Goal: Task Accomplishment & Management: Manage account settings

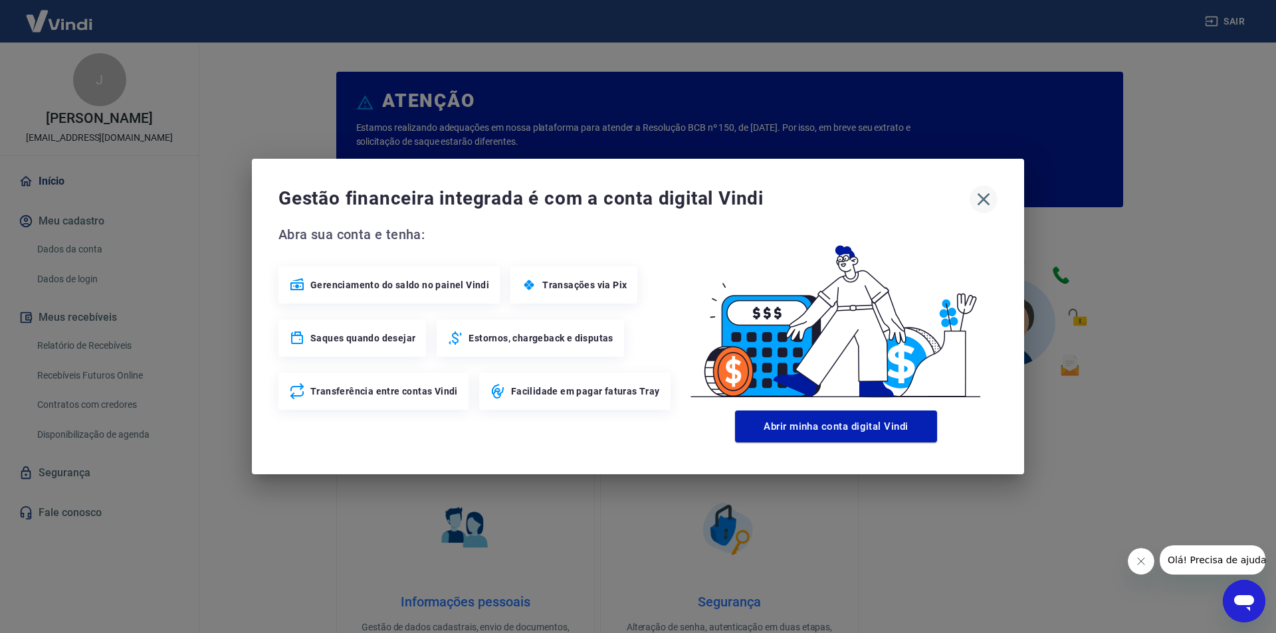
click at [980, 199] on icon "button" at bounding box center [983, 199] width 21 height 21
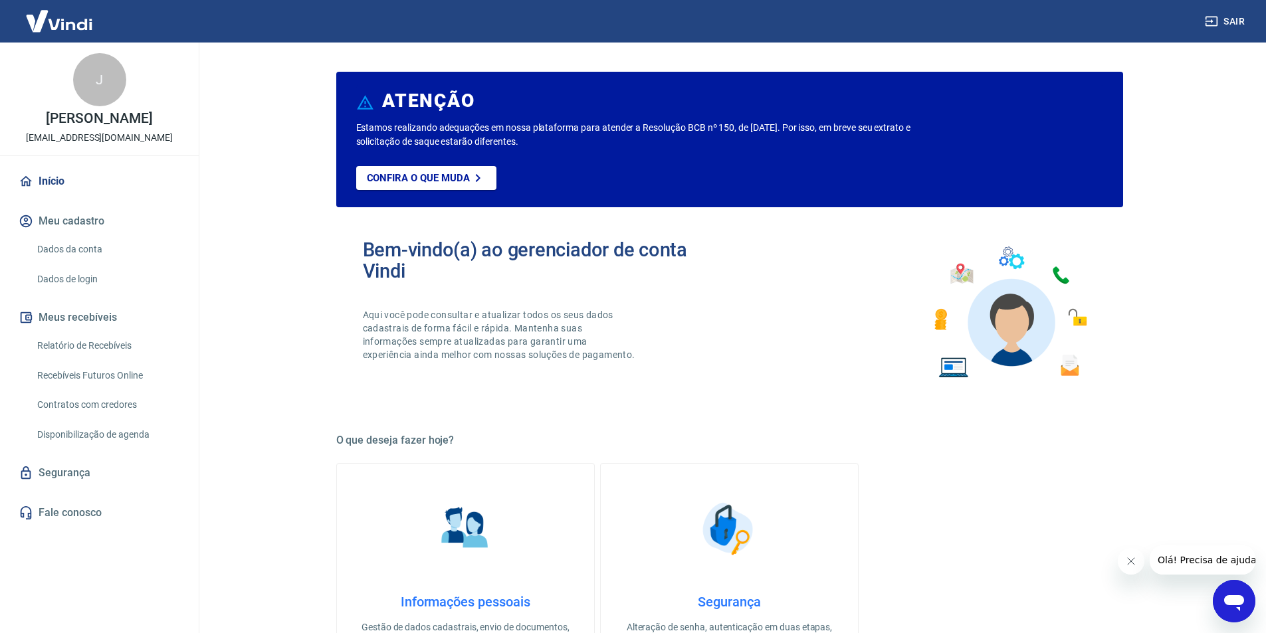
scroll to position [199, 0]
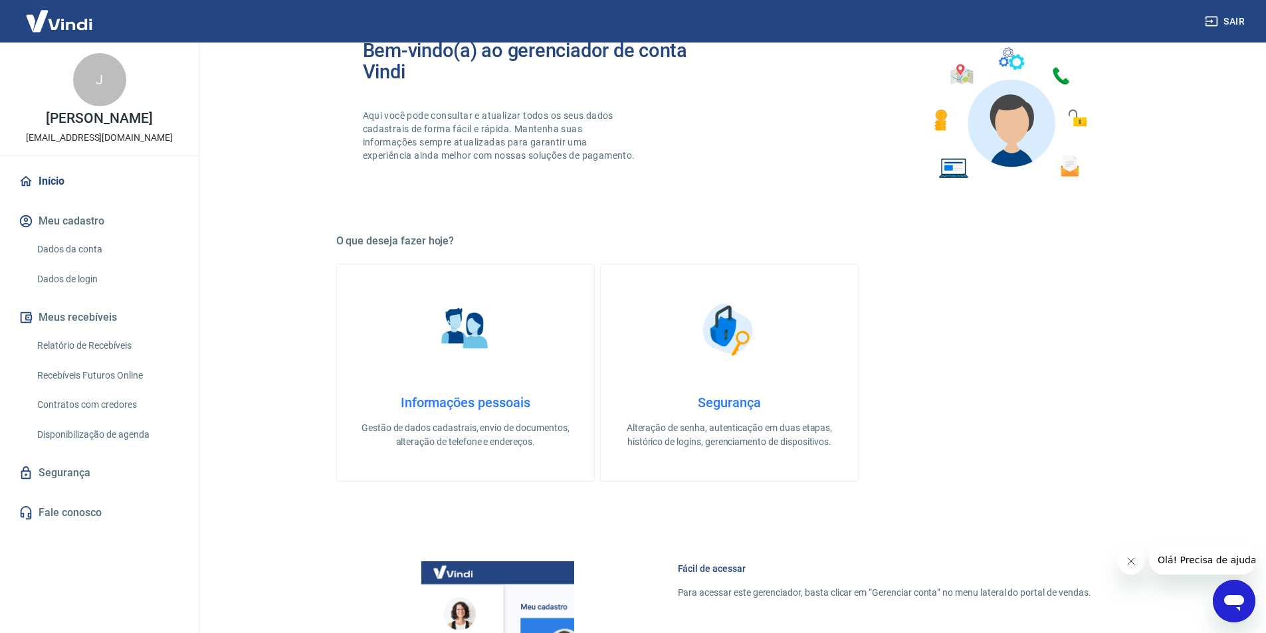
click at [516, 356] on link "Informações pessoais Gestão de dados cadastrais, envio de documentos, alteração…" at bounding box center [465, 373] width 258 height 218
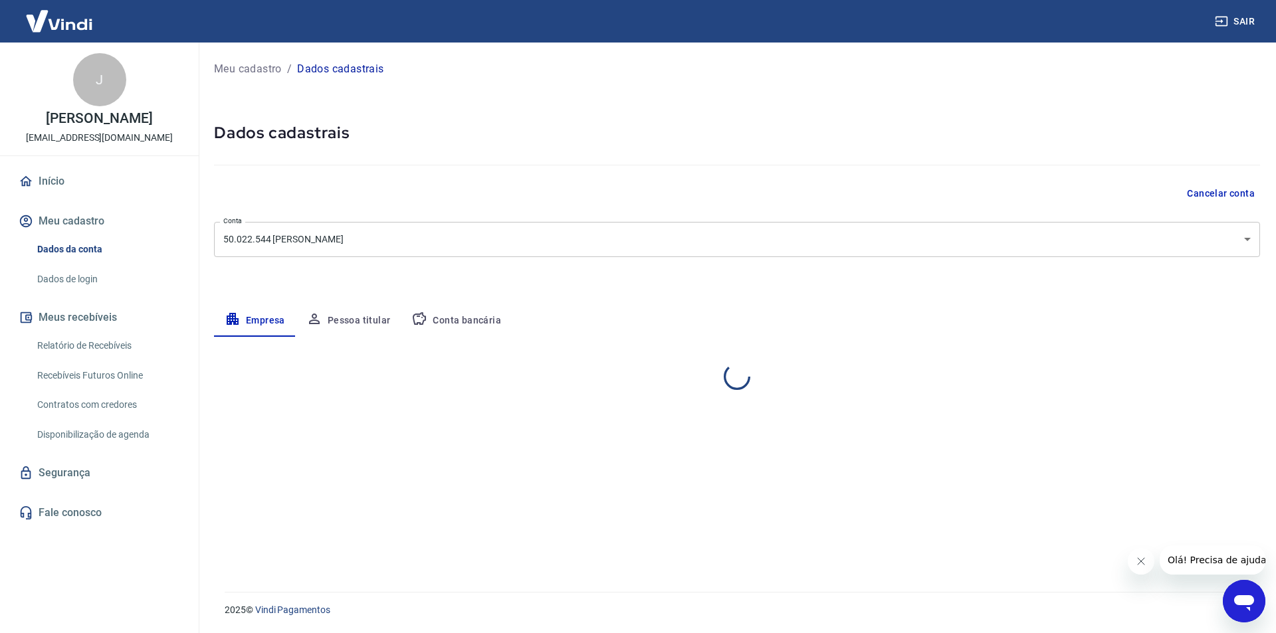
select select "AL"
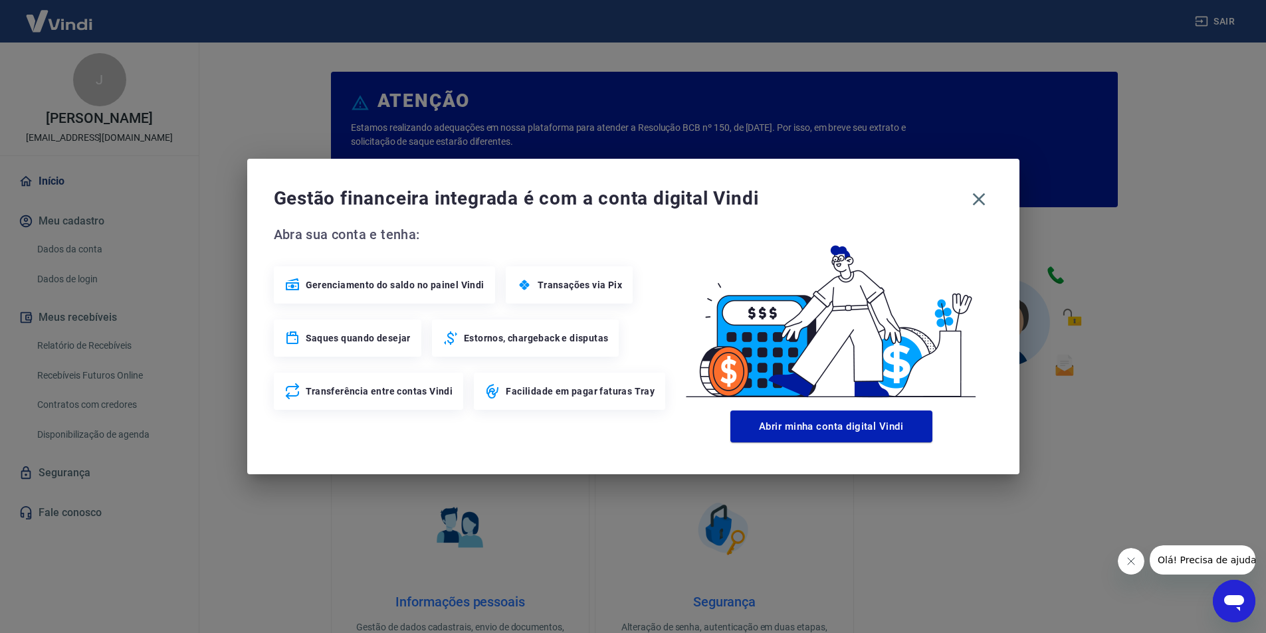
scroll to position [199, 0]
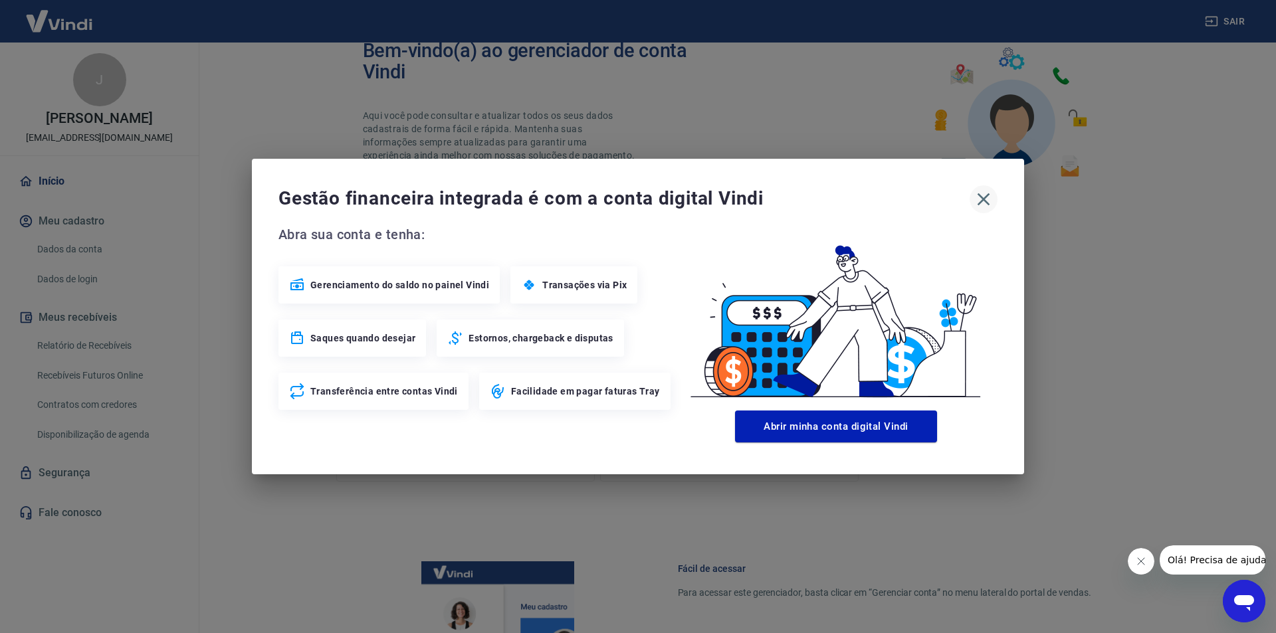
drag, startPoint x: 989, startPoint y: 199, endPoint x: 982, endPoint y: 201, distance: 7.6
click at [989, 199] on icon "button" at bounding box center [983, 199] width 21 height 21
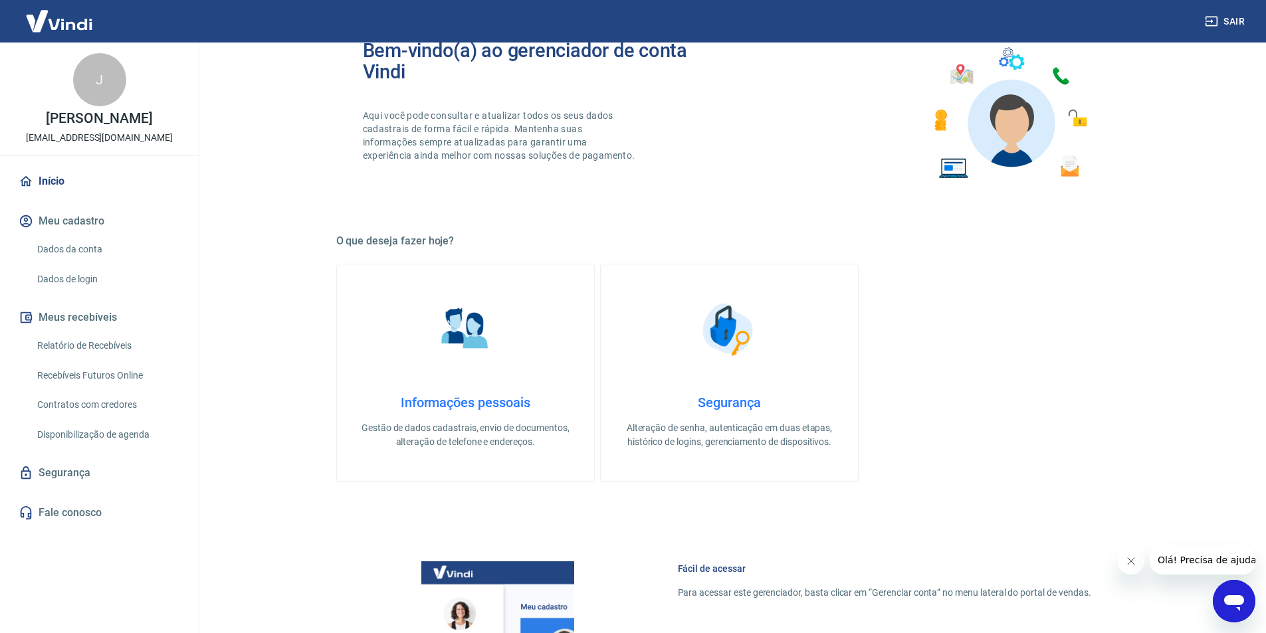
click at [477, 377] on link "Informações pessoais Gestão de dados cadastrais, envio de documentos, alteração…" at bounding box center [465, 373] width 258 height 218
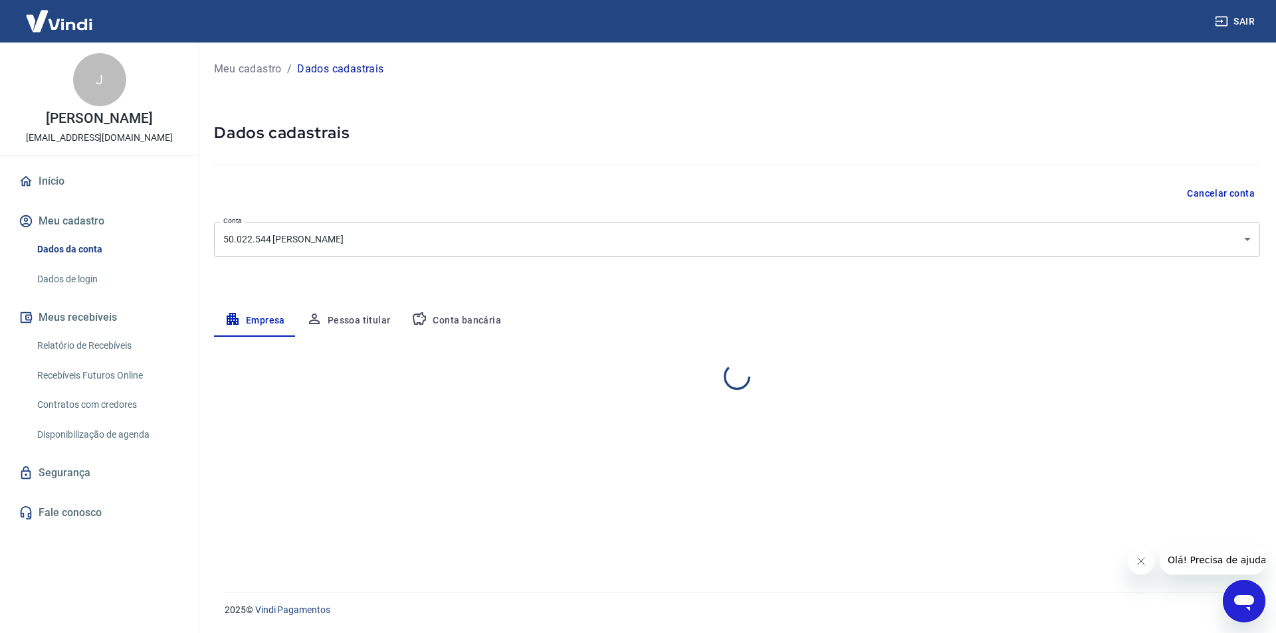
select select "AL"
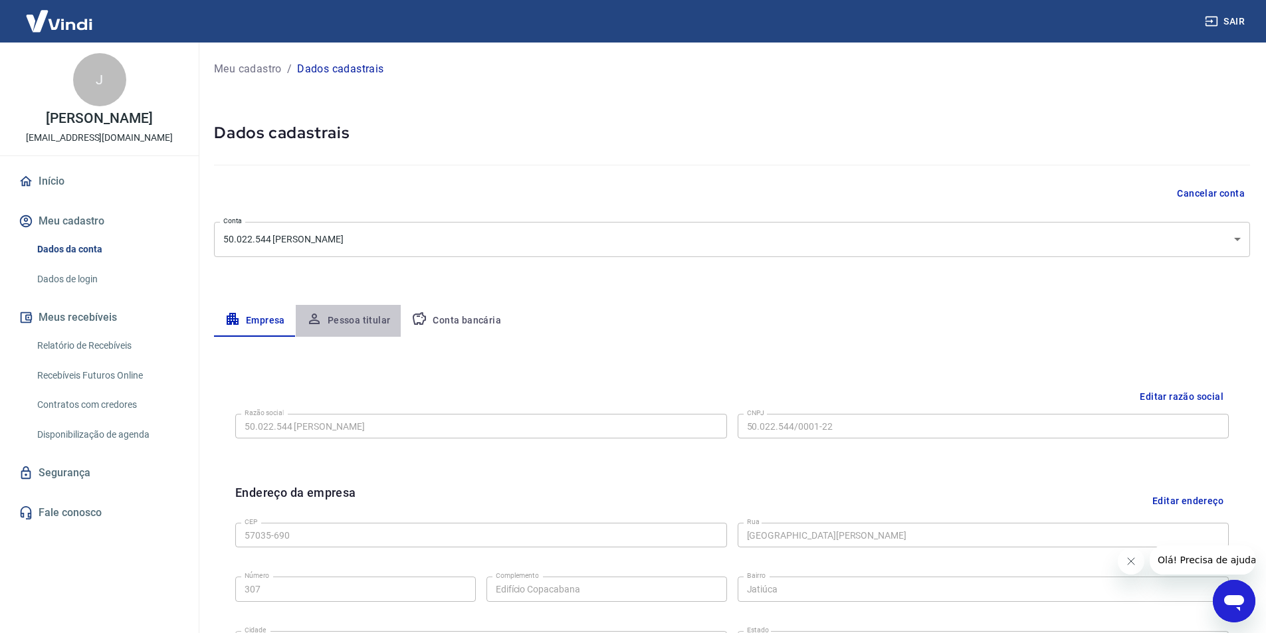
click at [359, 320] on button "Pessoa titular" at bounding box center [349, 321] width 106 height 32
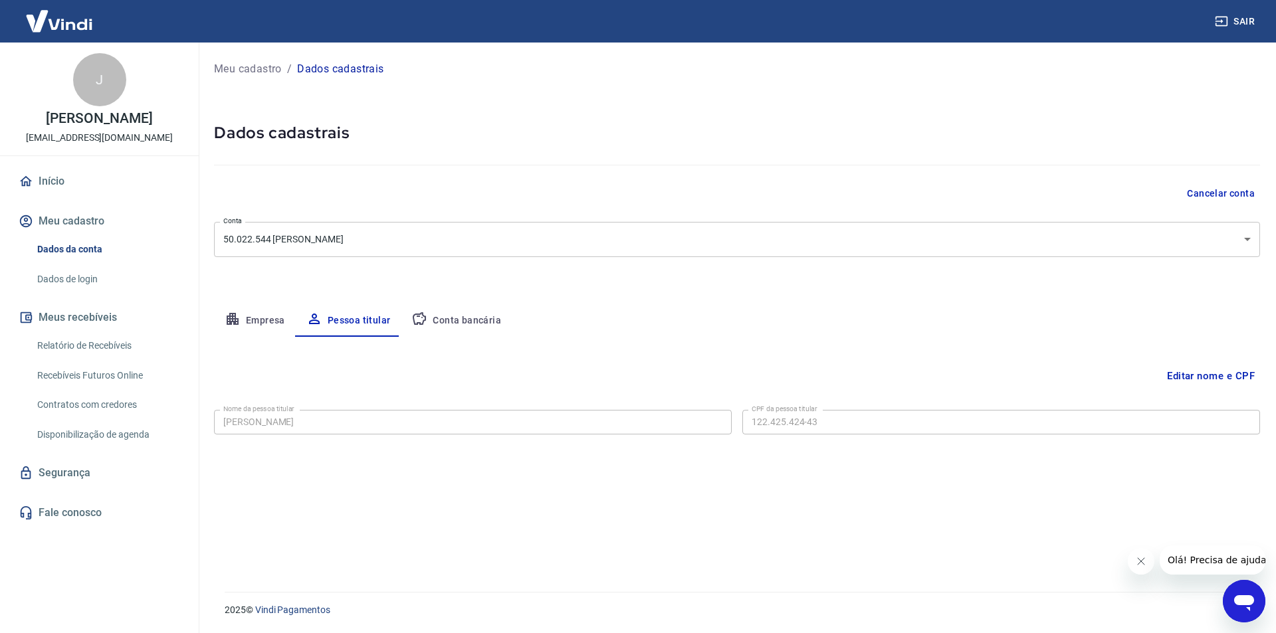
click at [447, 332] on button "Conta bancária" at bounding box center [456, 321] width 111 height 32
select select "1"
click at [1153, 384] on button "Editar conta bancária" at bounding box center [1204, 375] width 111 height 25
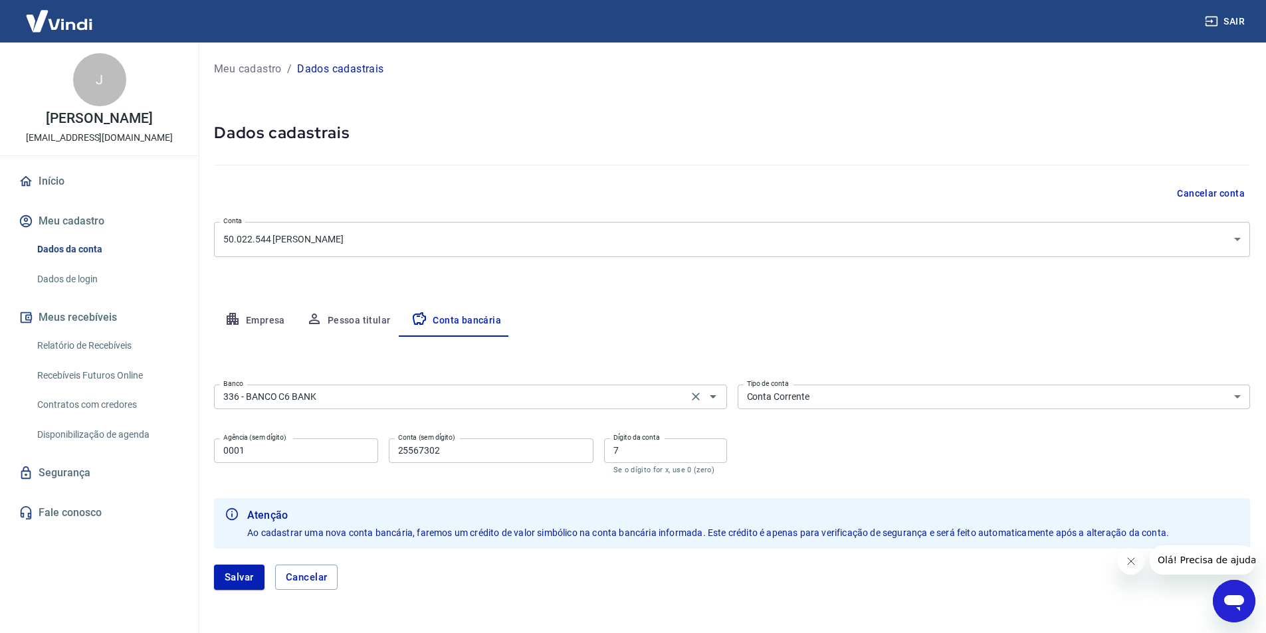
click at [464, 401] on input "336 - BANCO C6 BANK" at bounding box center [451, 397] width 466 height 17
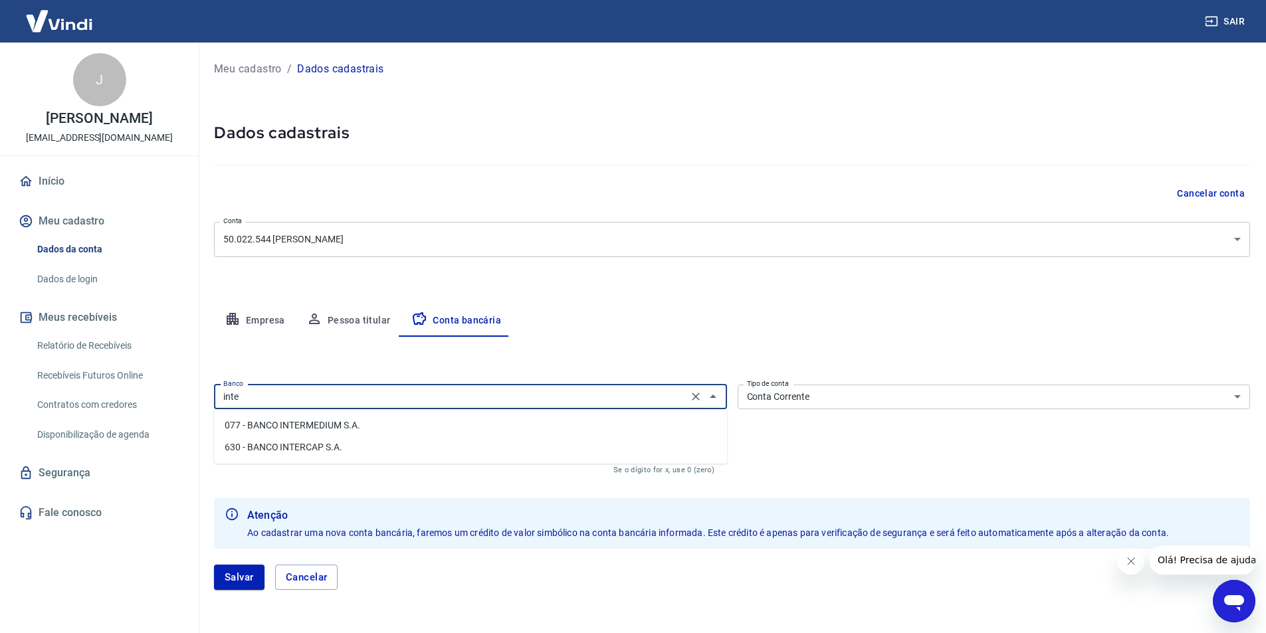
type input "inter"
drag, startPoint x: 347, startPoint y: 391, endPoint x: 115, endPoint y: 373, distance: 232.6
click at [115, 373] on div "Sair J [PERSON_NAME] Cavalcante [EMAIL_ADDRESS][DOMAIN_NAME] Início Meu cadastr…" at bounding box center [633, 316] width 1266 height 633
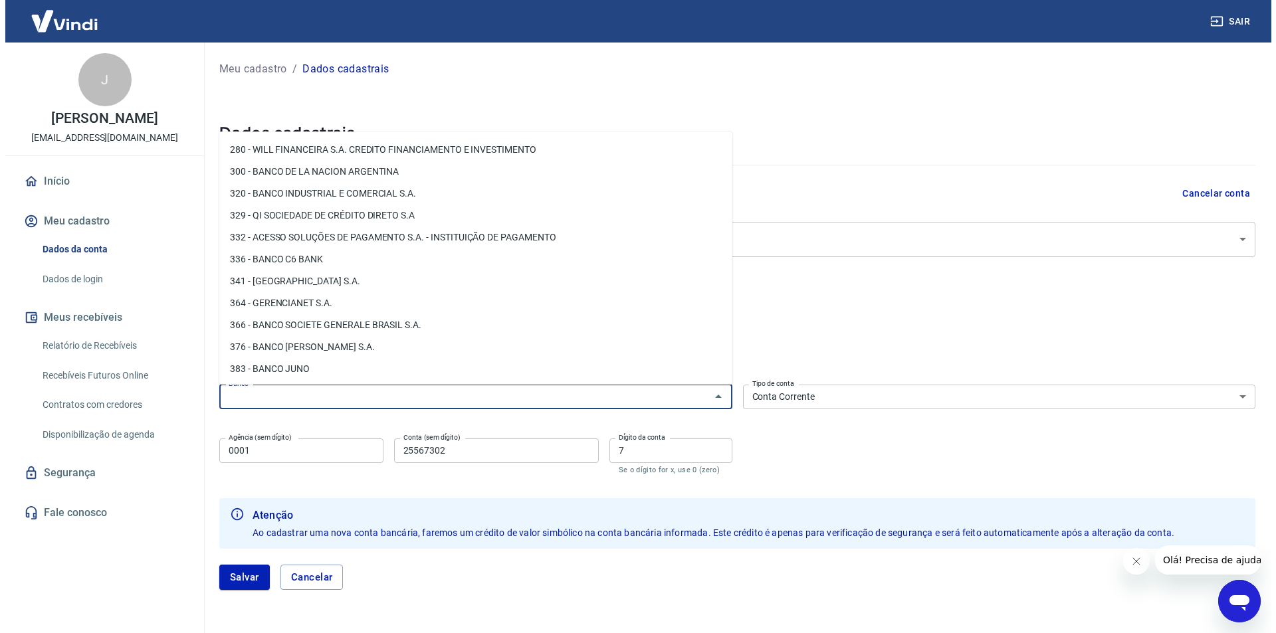
scroll to position [1329, 0]
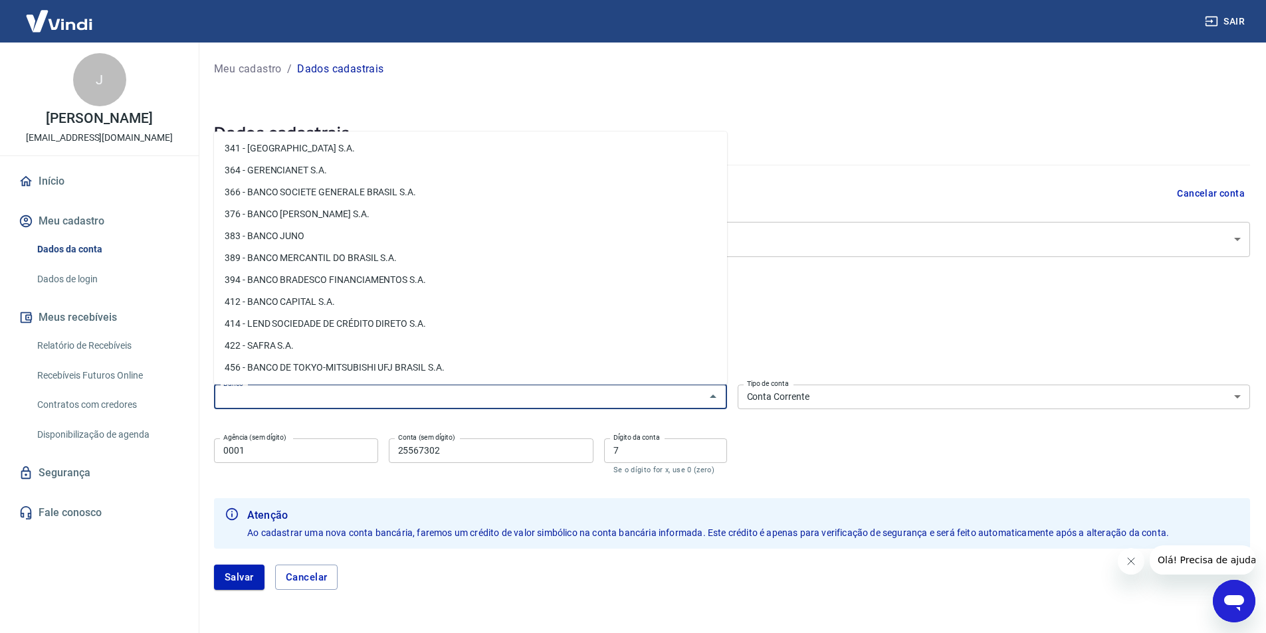
click at [494, 104] on div "Meu cadastro / Dados cadastrais Dados cadastrais Cancelar conta Conta 50.022.54…" at bounding box center [732, 332] width 1068 height 579
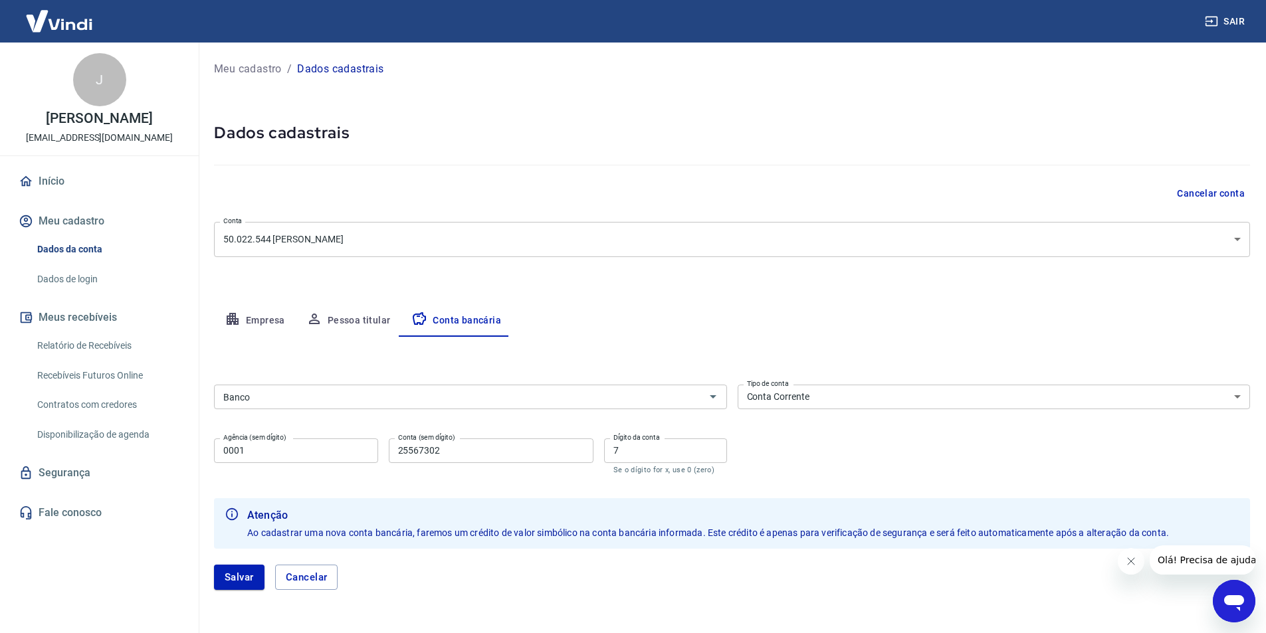
click at [308, 398] on input "Banco" at bounding box center [459, 397] width 483 height 17
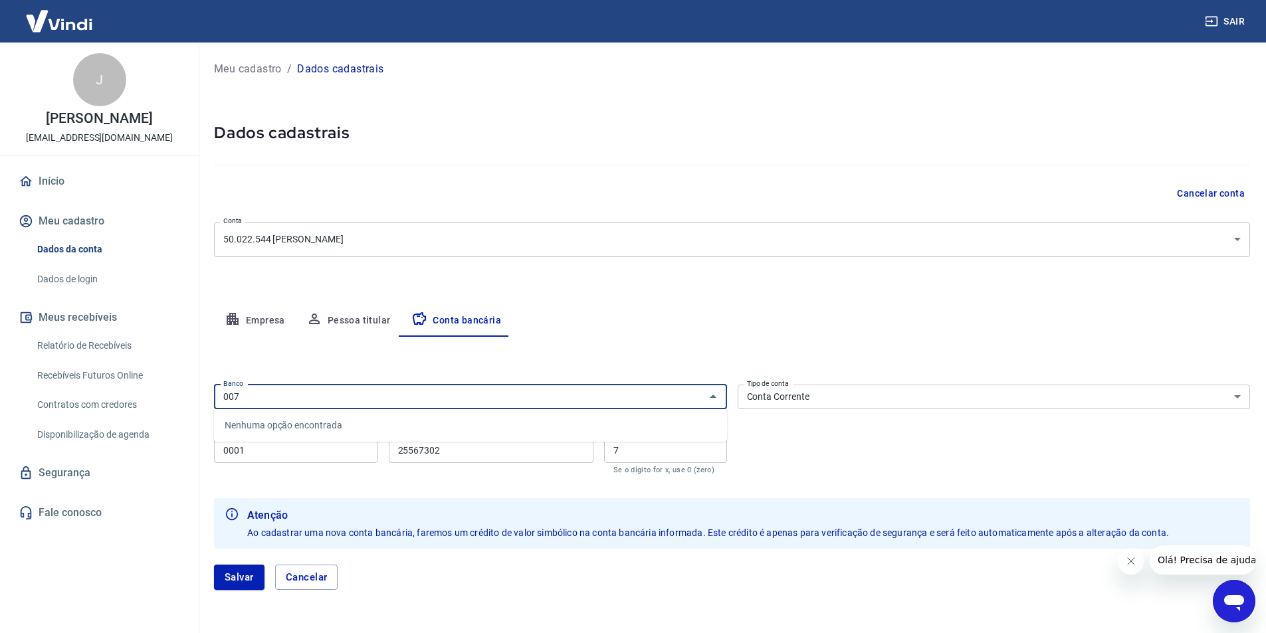
type input "007"
click at [286, 428] on li "077 - BANCO INTERMEDIUM S.A." at bounding box center [470, 426] width 513 height 22
type input "077 - BANCO INTERMEDIUM S.A."
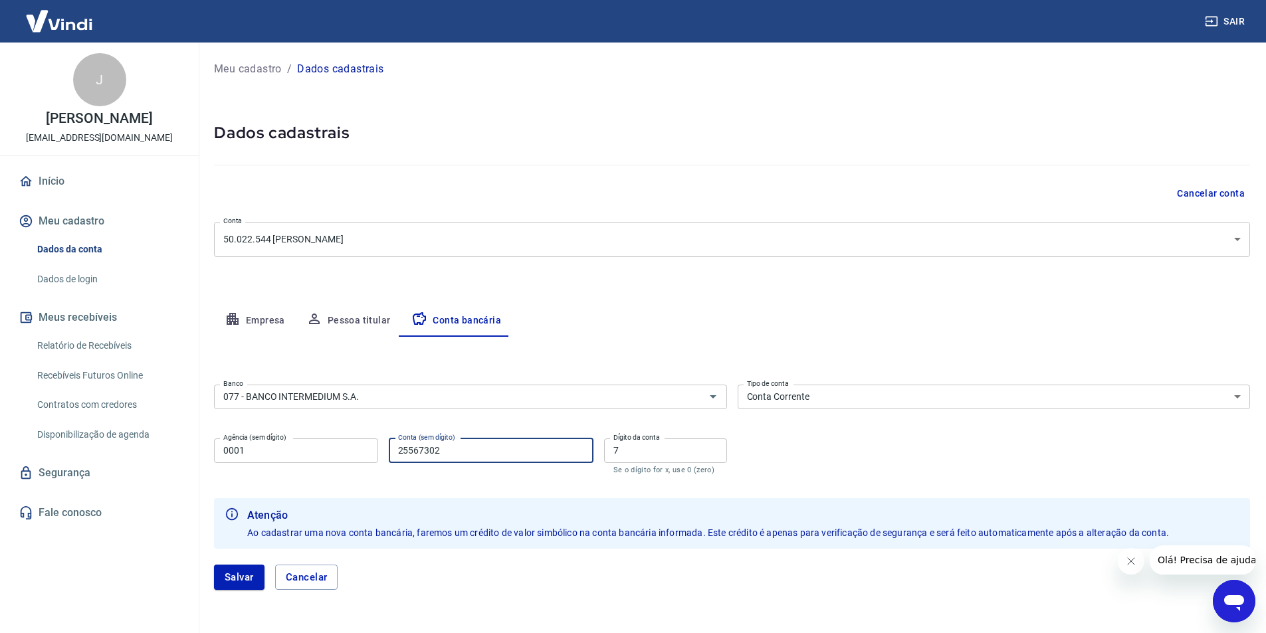
drag, startPoint x: 457, startPoint y: 453, endPoint x: 341, endPoint y: 454, distance: 116.3
click at [348, 456] on div "Agência (sem dígito) 0001 Agência (sem dígito) Conta (sem dígito) 25567302 Cont…" at bounding box center [470, 455] width 513 height 44
paste input "0409761184"
click at [486, 445] on input "0409761184" at bounding box center [491, 451] width 205 height 25
type input "040976118"
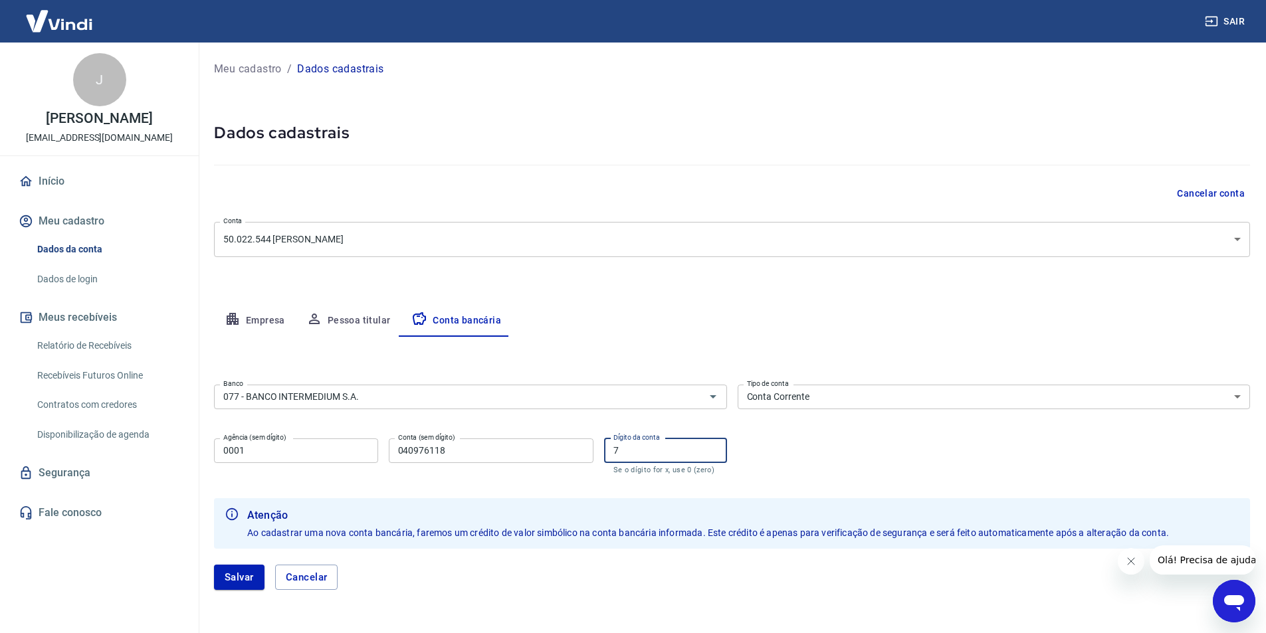
click at [647, 451] on input "7" at bounding box center [665, 451] width 123 height 25
drag, startPoint x: 647, startPoint y: 451, endPoint x: 586, endPoint y: 444, distance: 60.9
click at [533, 456] on div "Agência (sem dígito) 0001 Agência (sem dígito) Conta (sem dígito) 040976118 Con…" at bounding box center [470, 455] width 513 height 44
type input "4"
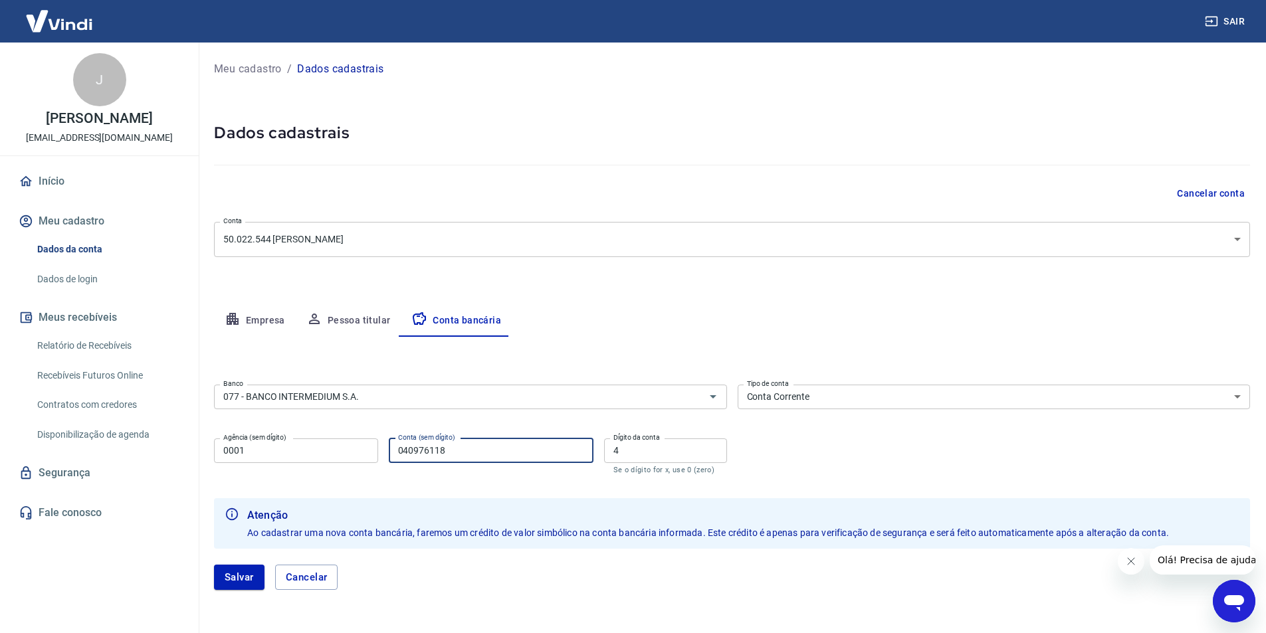
click at [401, 452] on input "040976118" at bounding box center [491, 451] width 205 height 25
type input "040976118"
click at [234, 579] on button "Salvar" at bounding box center [239, 577] width 51 height 25
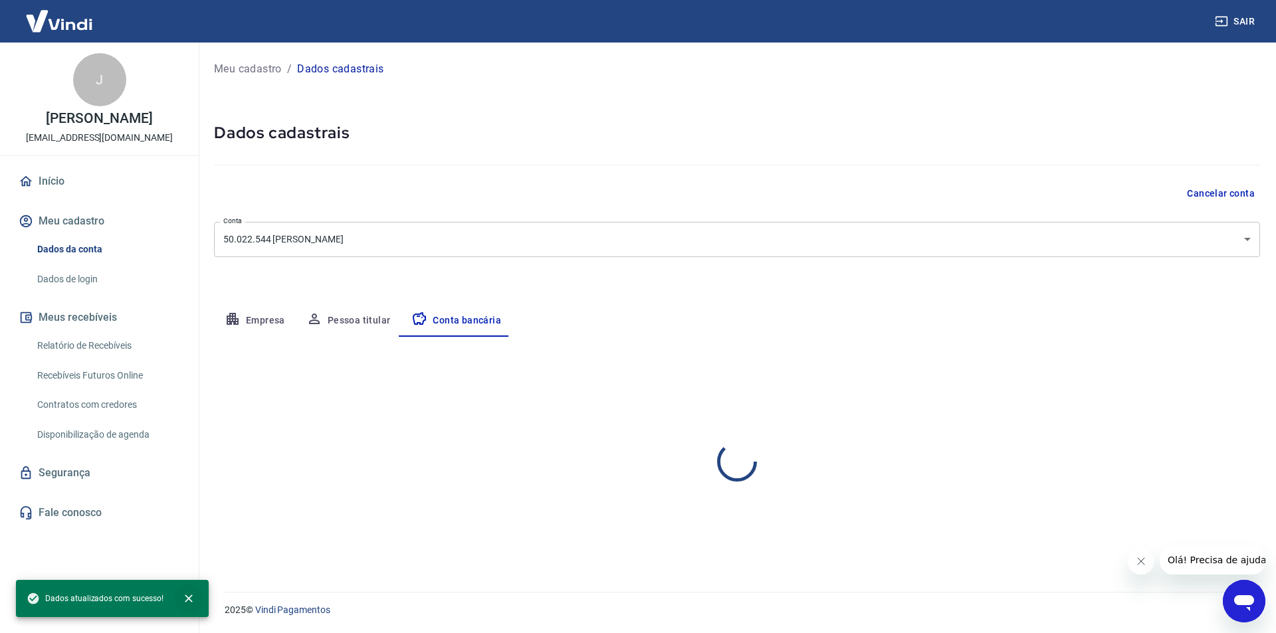
select select "1"
click at [190, 595] on icon "close" at bounding box center [188, 598] width 13 height 13
